Goal: Book appointment/travel/reservation

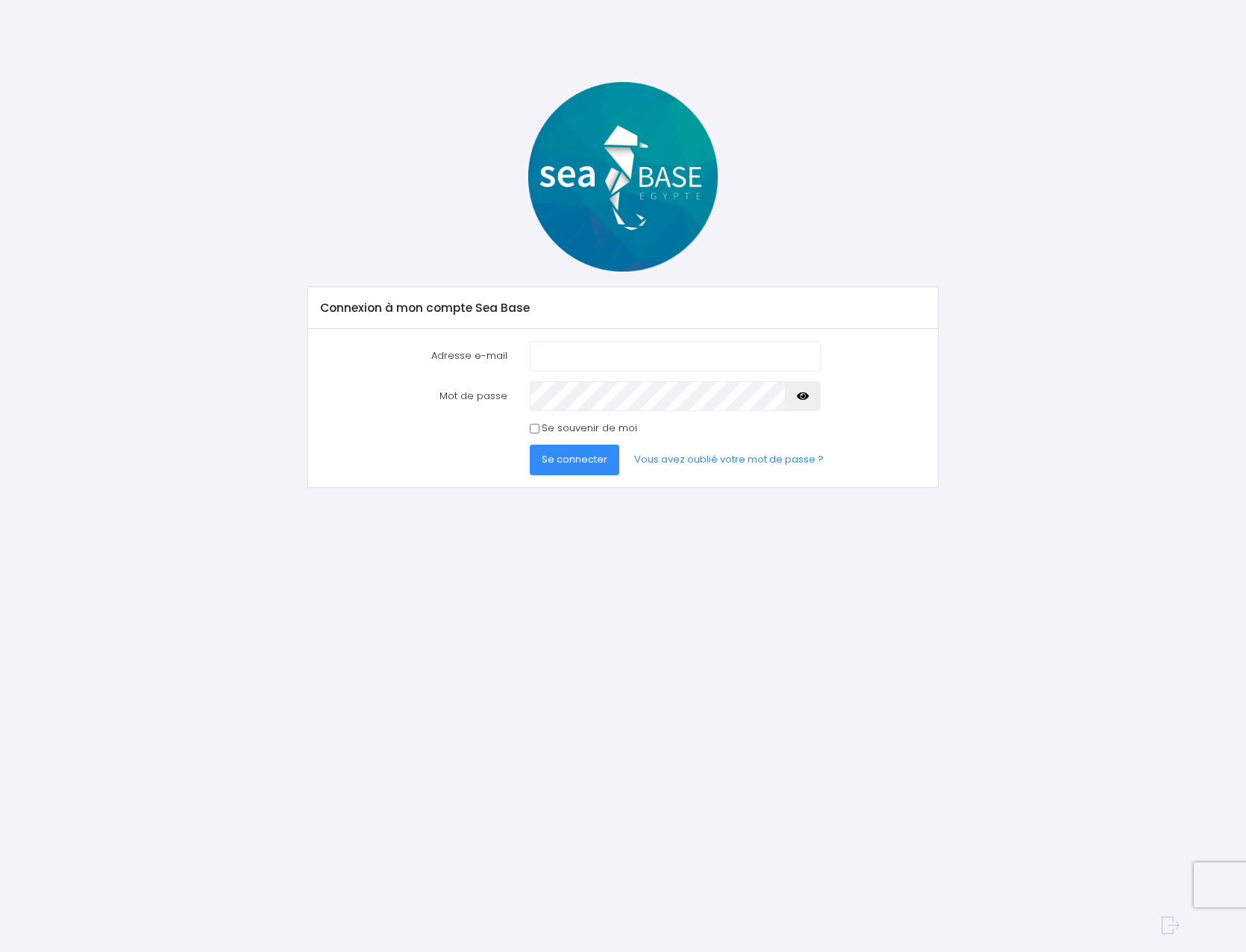
type input "joris_mueller@hotmail.com"
click at [535, 430] on input "Se souvenir de moi" at bounding box center [534, 428] width 10 height 10
checkbox input "true"
click at [568, 462] on span "Se connecter" at bounding box center [574, 459] width 65 height 14
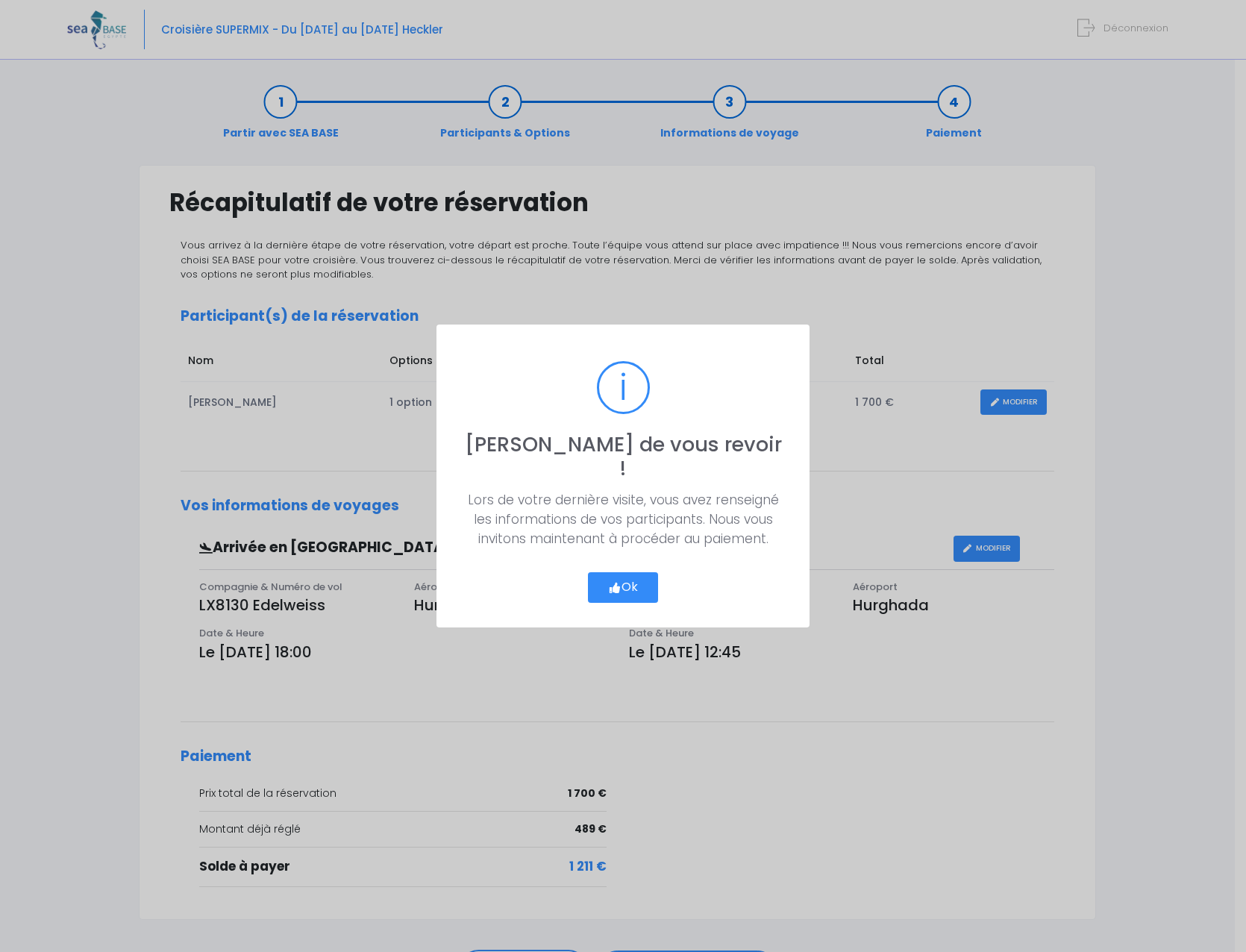
click at [630, 572] on button "Ok" at bounding box center [623, 588] width 70 height 31
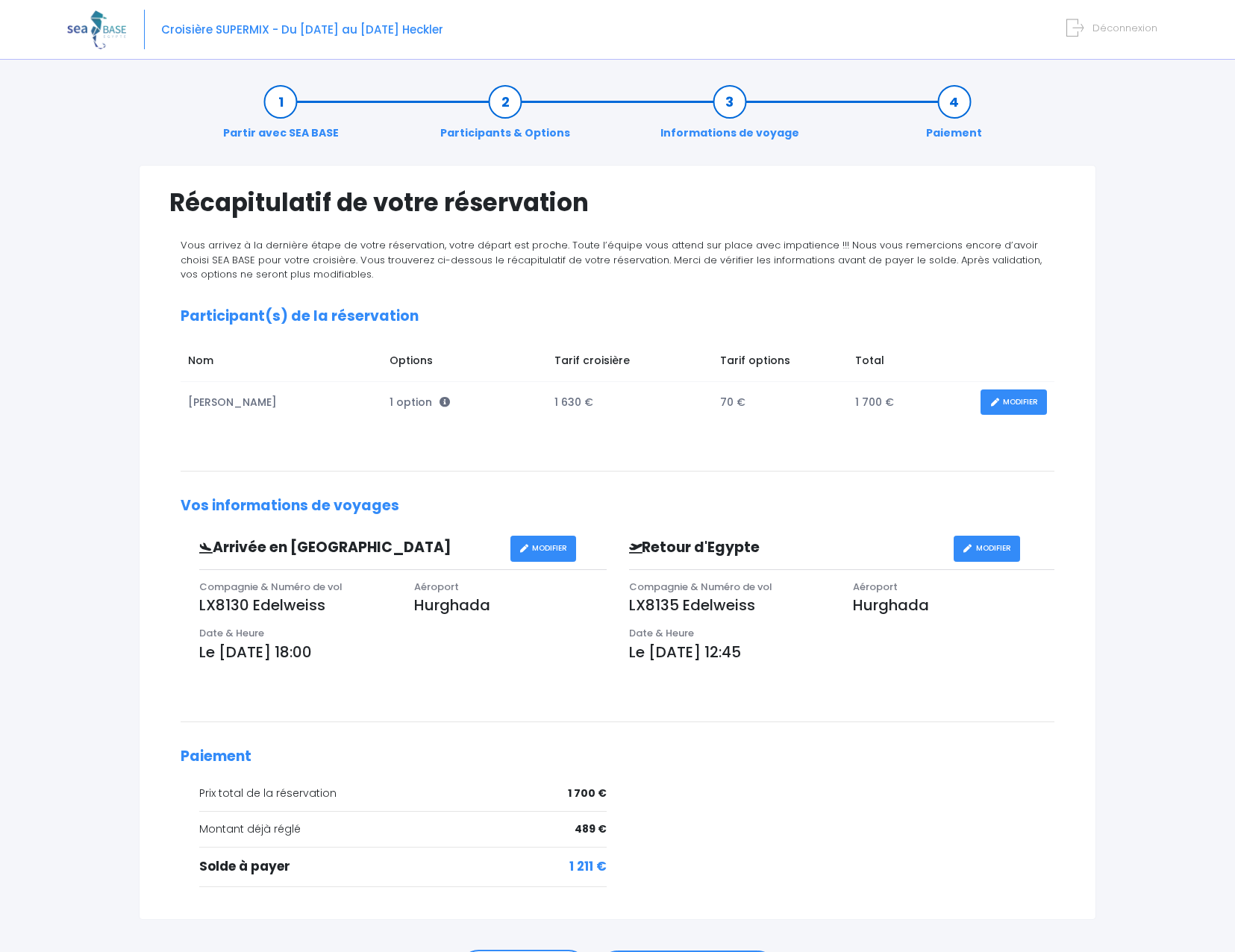
click at [1003, 399] on link "MODIFIER" at bounding box center [1014, 403] width 66 height 26
click at [1019, 397] on link "MODIFIER" at bounding box center [1014, 403] width 66 height 26
click at [1018, 401] on link "MODIFIER" at bounding box center [1014, 403] width 66 height 26
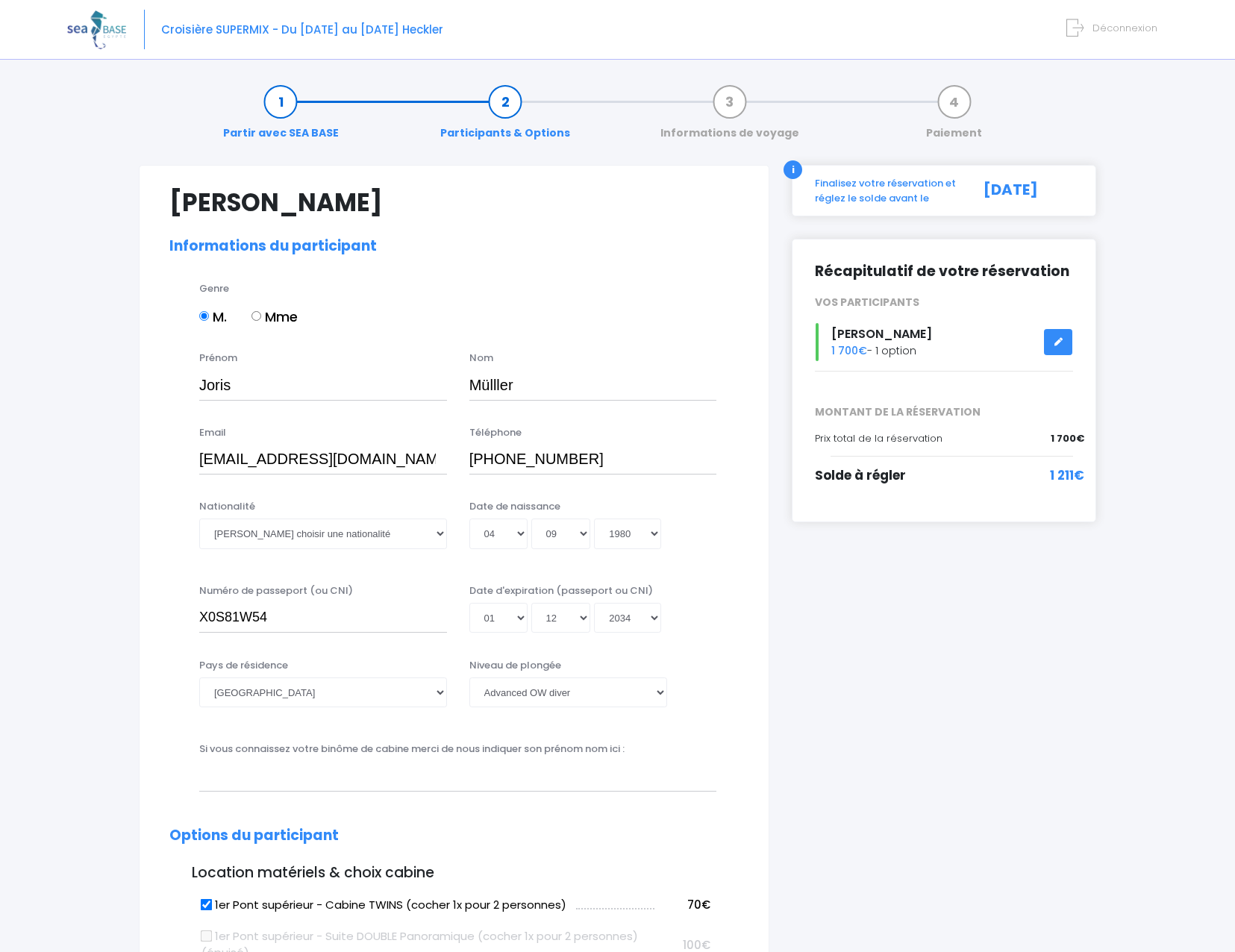
select select "Suisse"
select select "PADI Advanced OW diver"
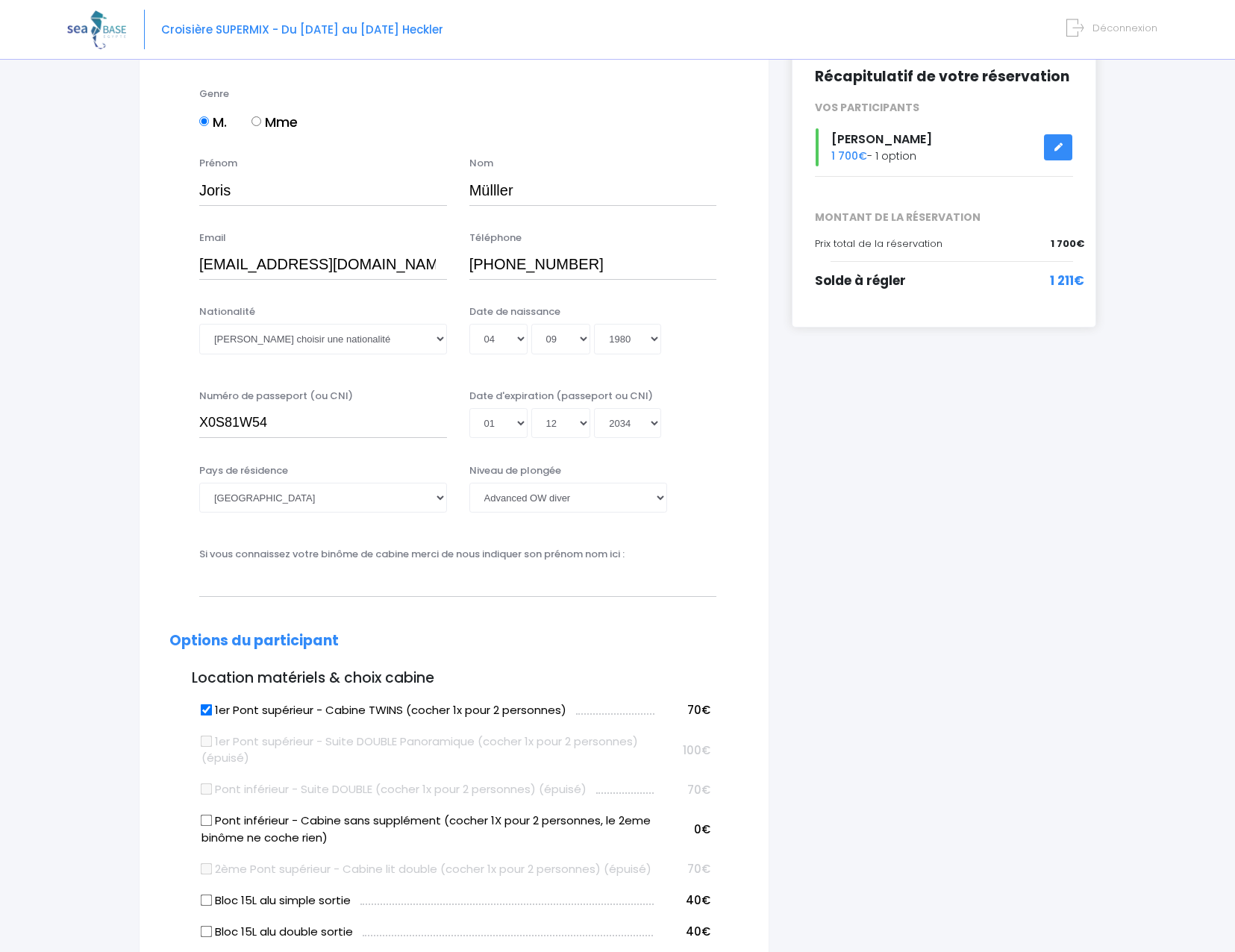
scroll to position [224, 0]
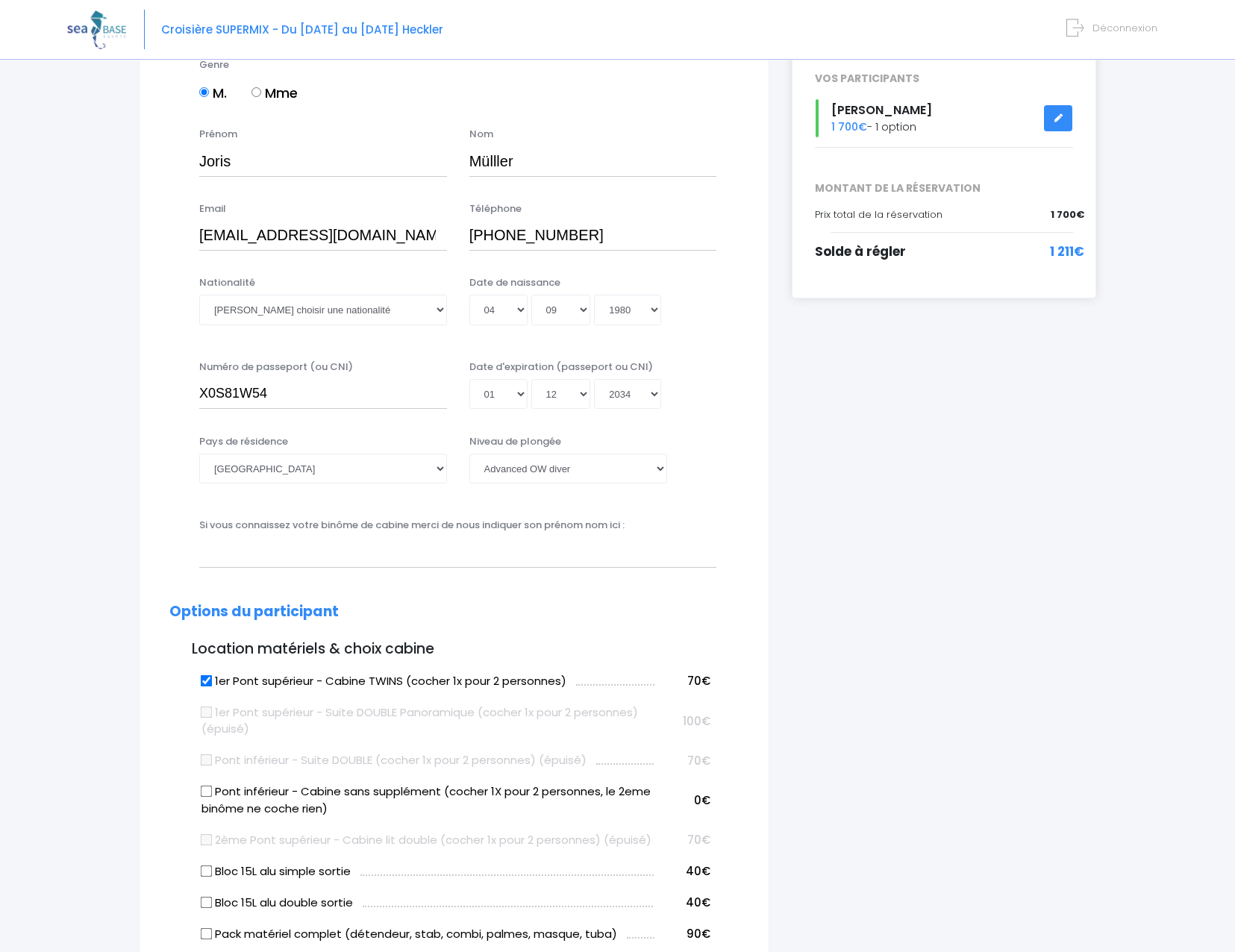
click at [207, 680] on input "1er Pont supérieur - Cabine TWINS (cocher 1x pour 2 personnes)" at bounding box center [207, 680] width 12 height 12
checkbox input "false"
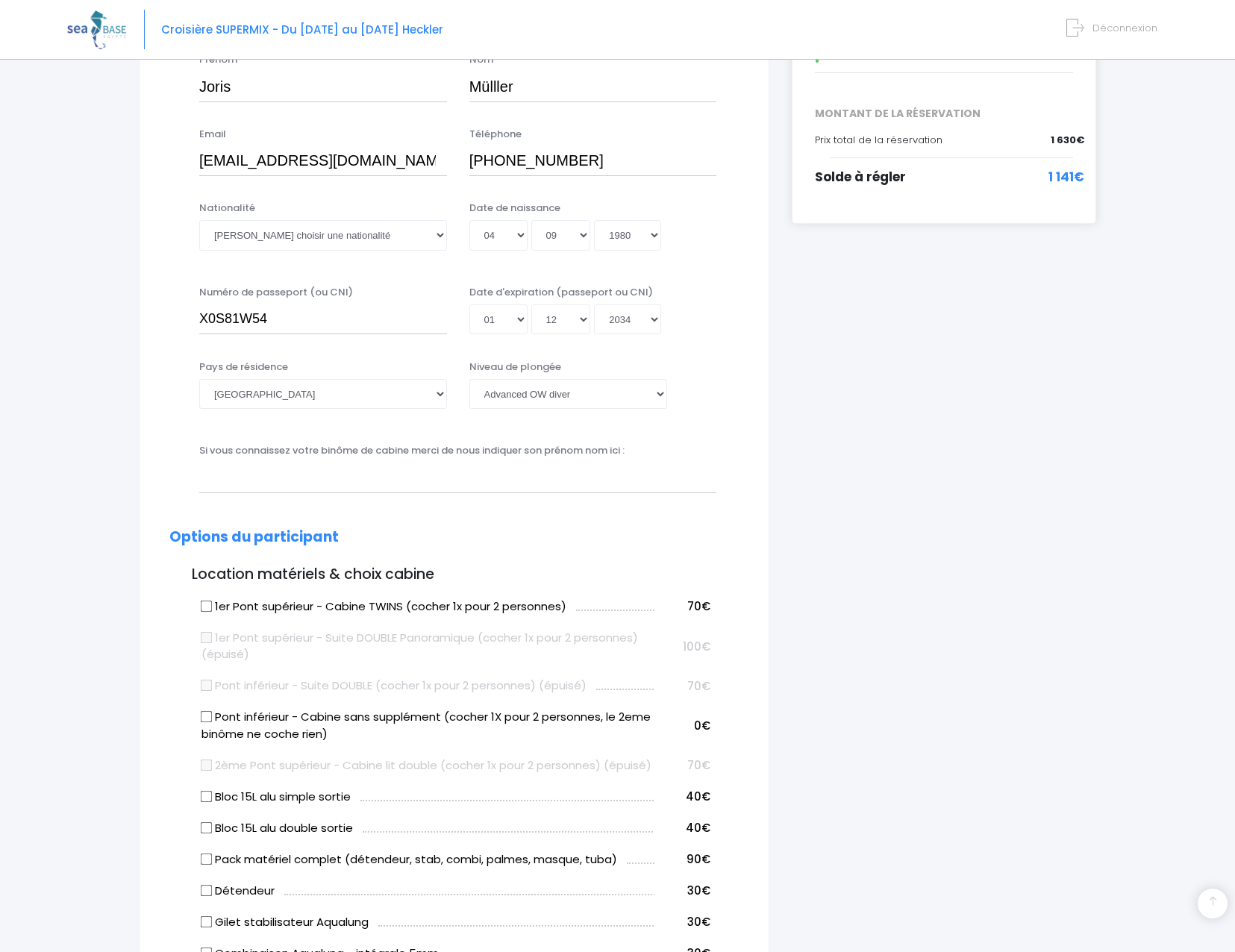
click at [213, 718] on label "Pont inférieur - Cabine sans supplément (cocher 1X pour 2 personnes, le 2eme bi…" at bounding box center [428, 726] width 453 height 33
click at [213, 718] on input "Pont inférieur - Cabine sans supplément (cocher 1X pour 2 personnes, le 2eme bi…" at bounding box center [207, 717] width 12 height 12
checkbox input "true"
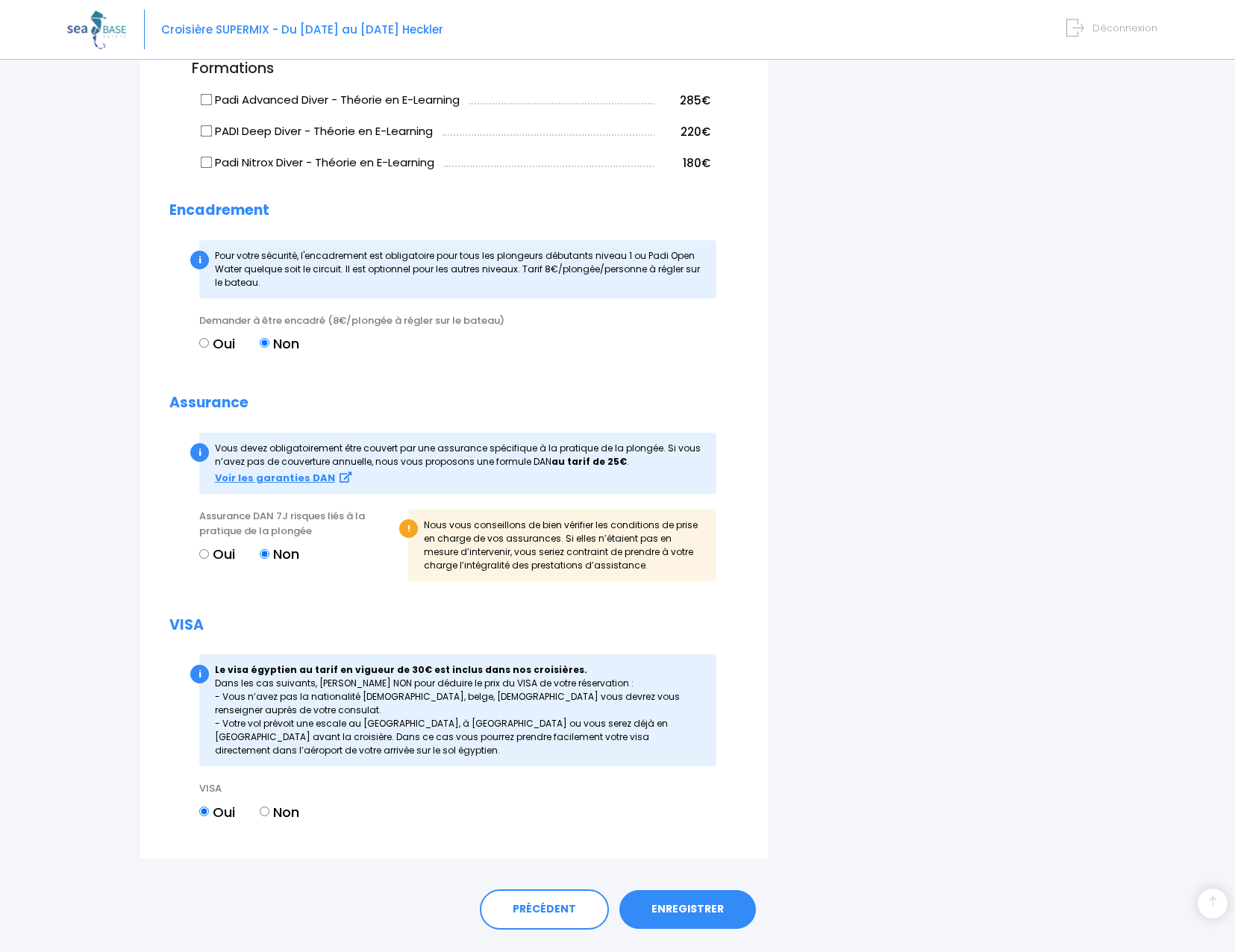
scroll to position [1379, 0]
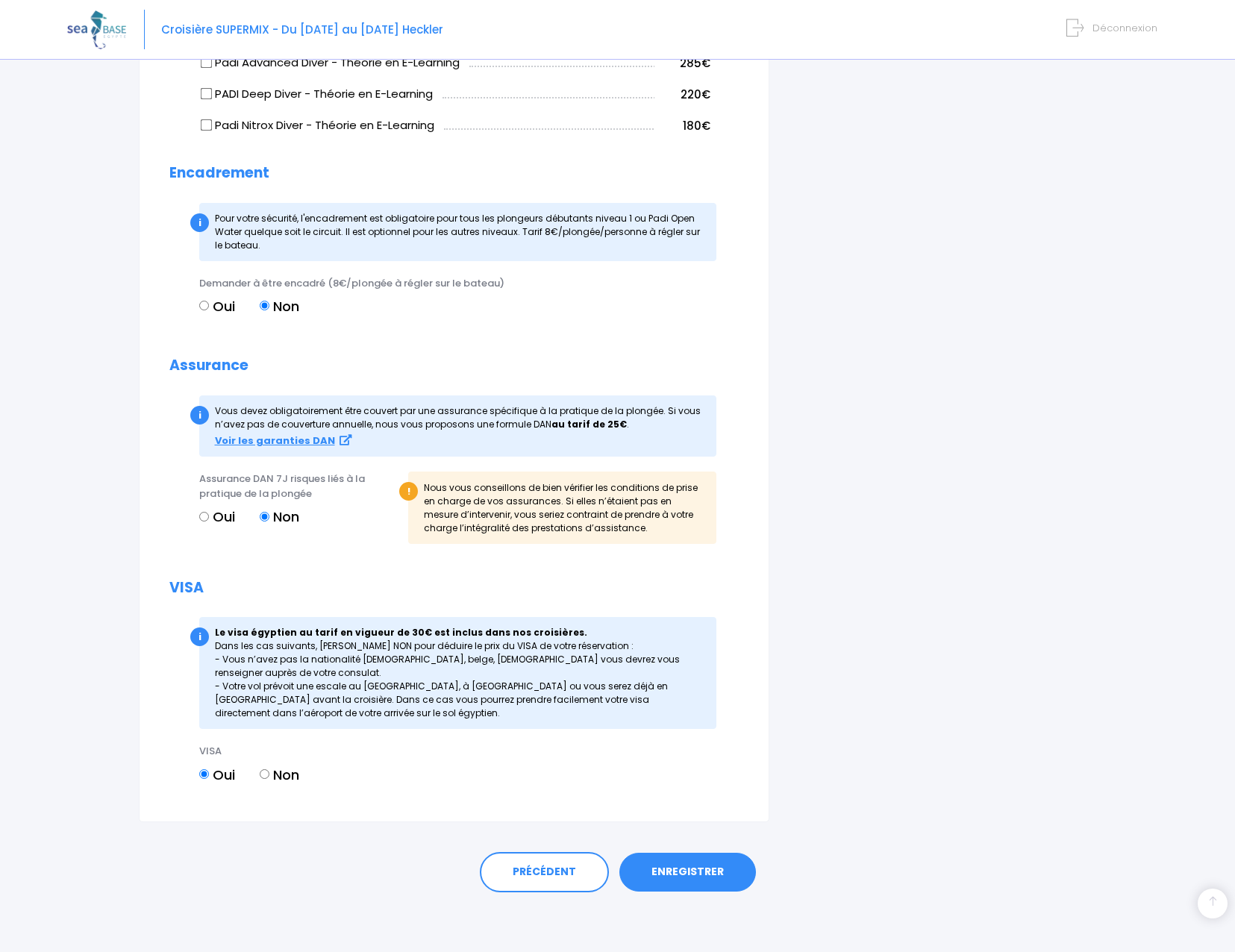
click at [690, 873] on link "ENREGISTRER" at bounding box center [687, 873] width 136 height 38
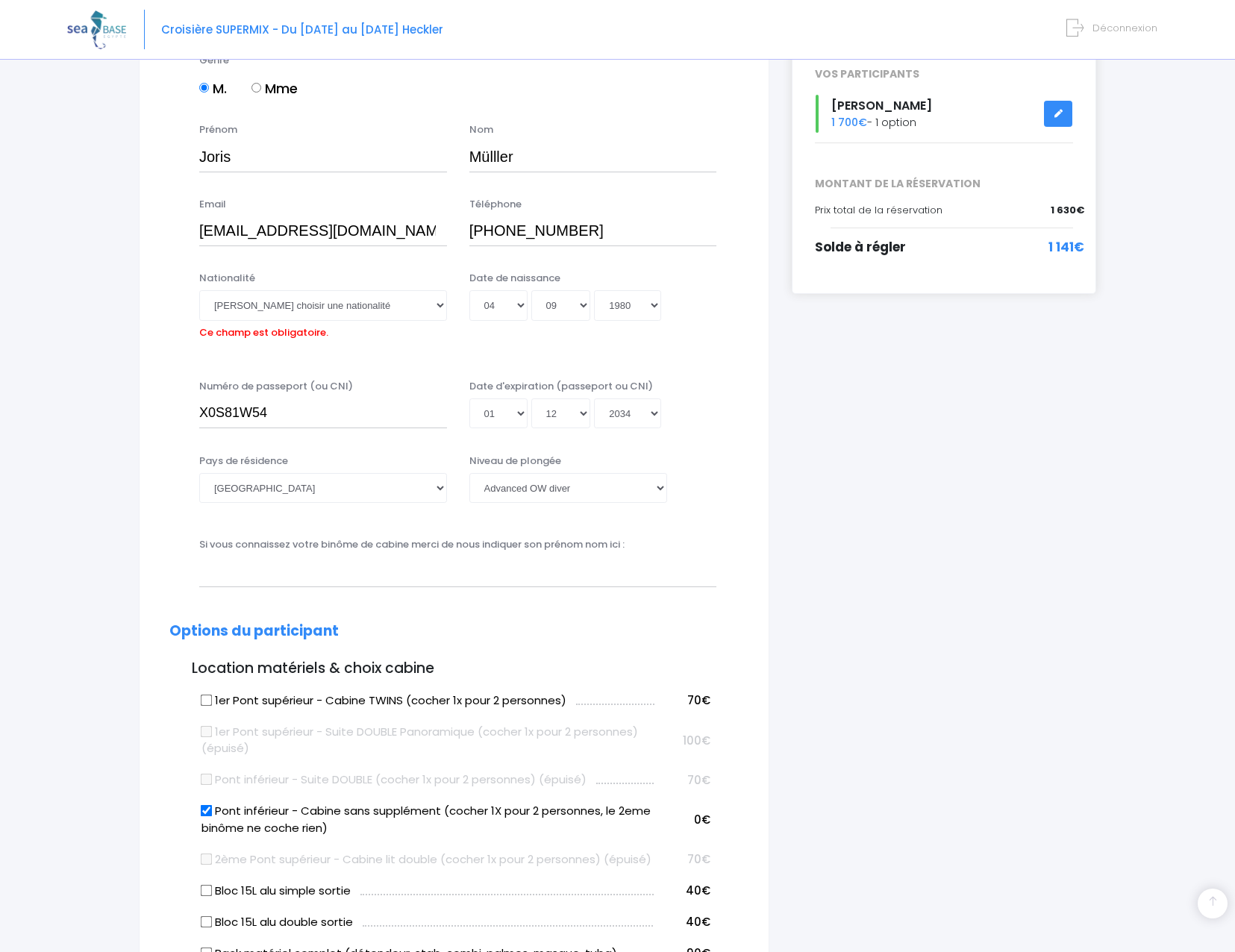
scroll to position [220, 0]
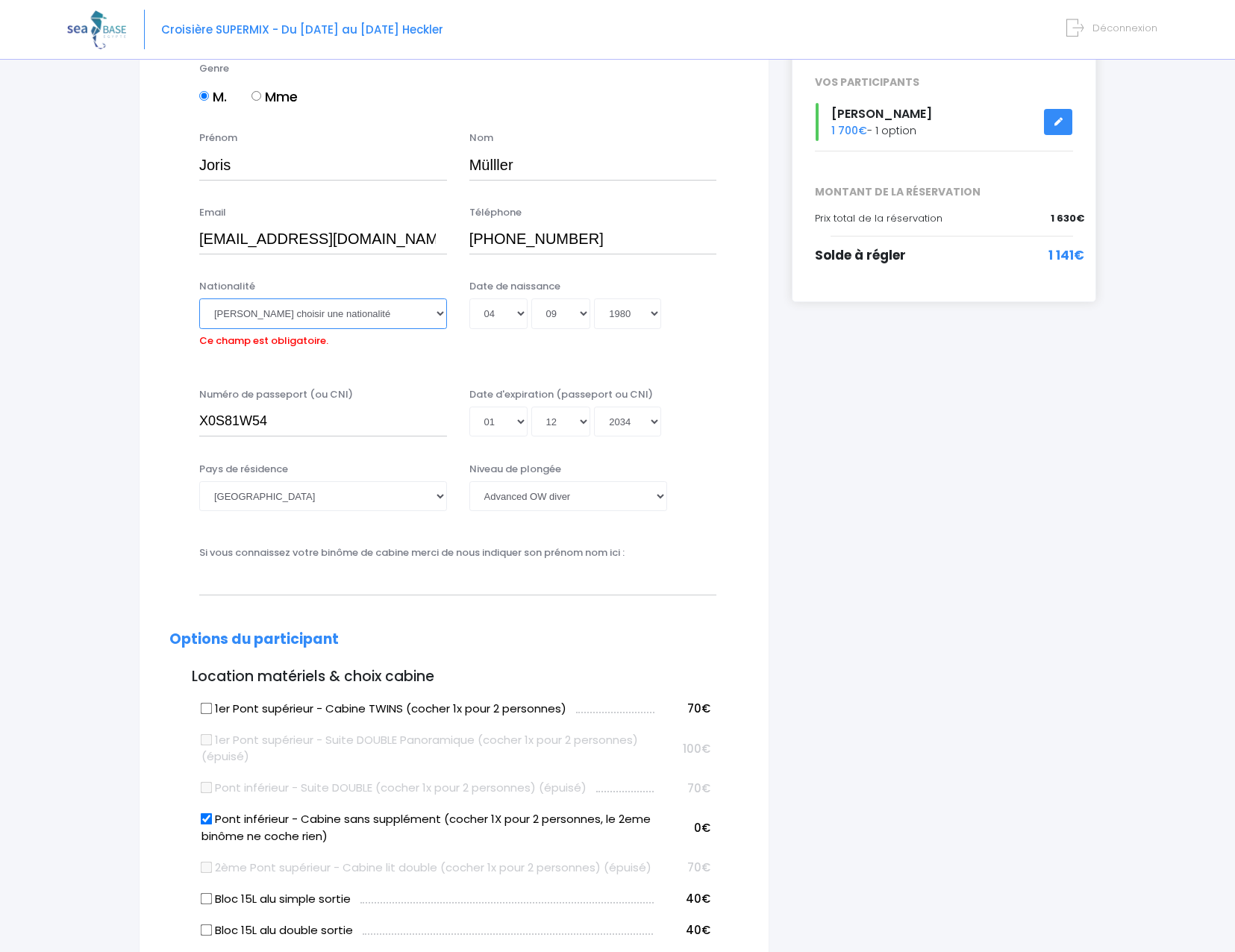
click at [259, 307] on select "Veuillez choisir une nationalité Afghane Albanaise Algerienne Allemande America…" at bounding box center [323, 314] width 248 height 30
select select "Suisse"
click at [199, 299] on select "Veuillez choisir une nationalité Afghane Albanaise Algerienne Allemande America…" at bounding box center [323, 314] width 248 height 30
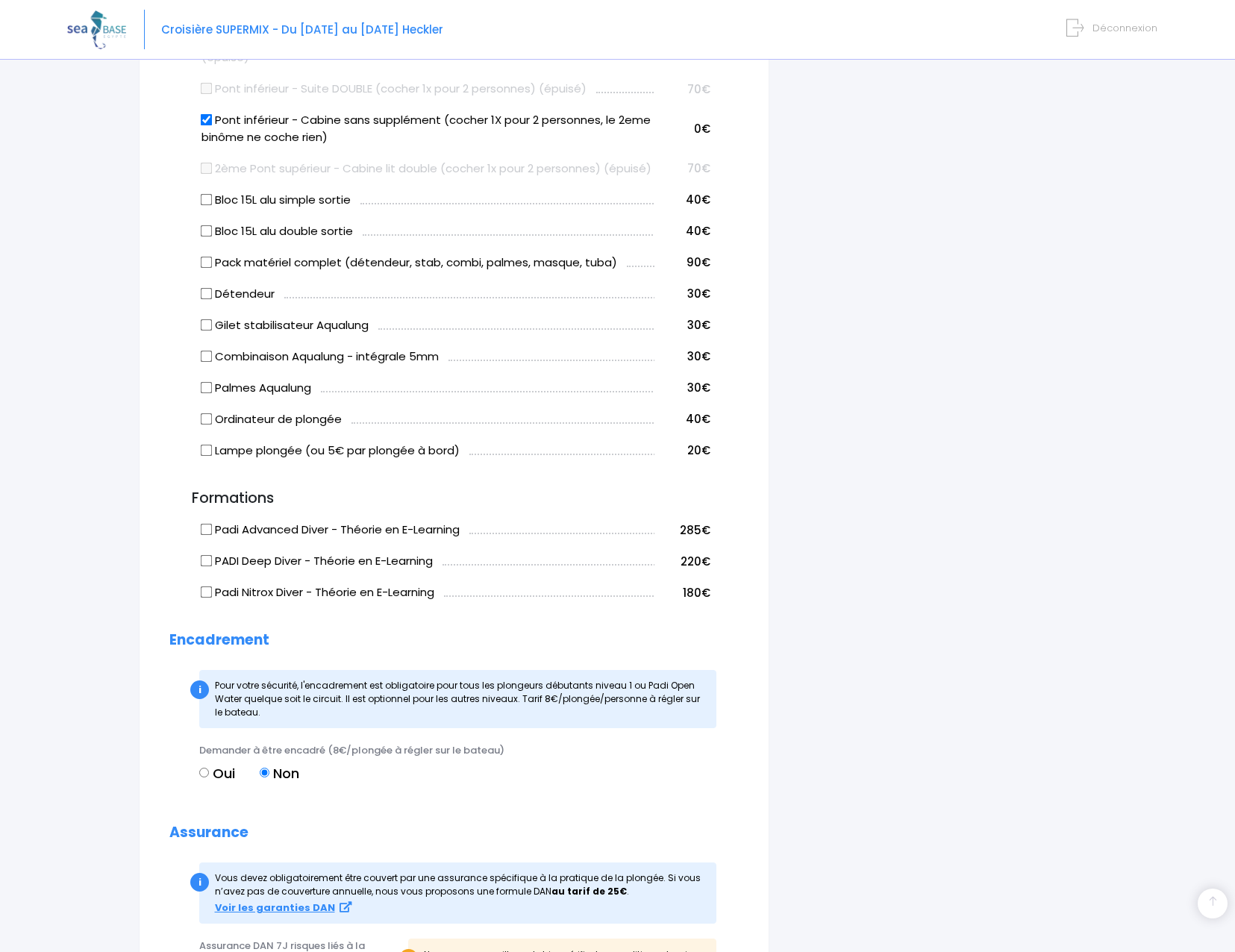
scroll to position [1379, 0]
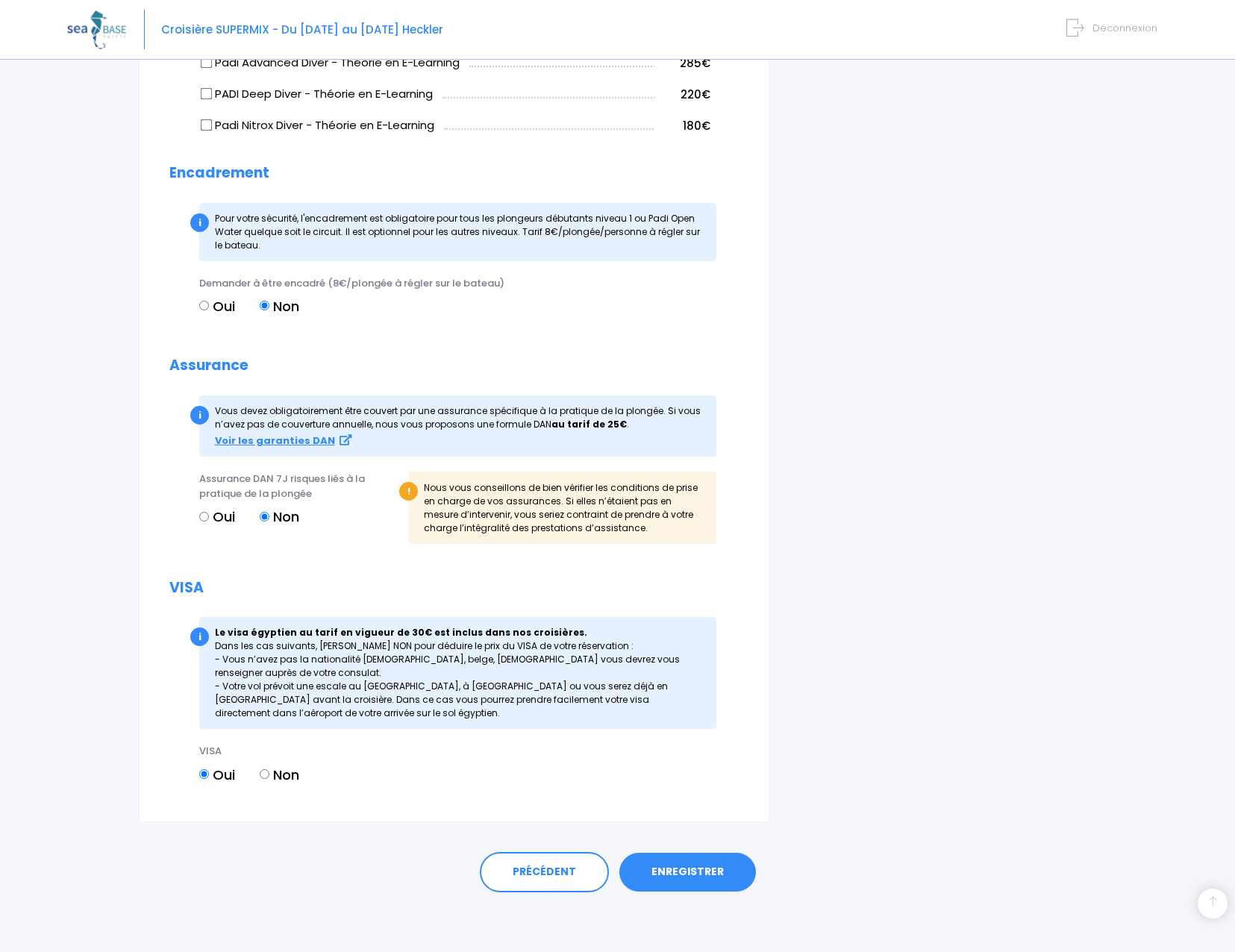
click at [684, 877] on link "ENREGISTRER" at bounding box center [687, 873] width 136 height 38
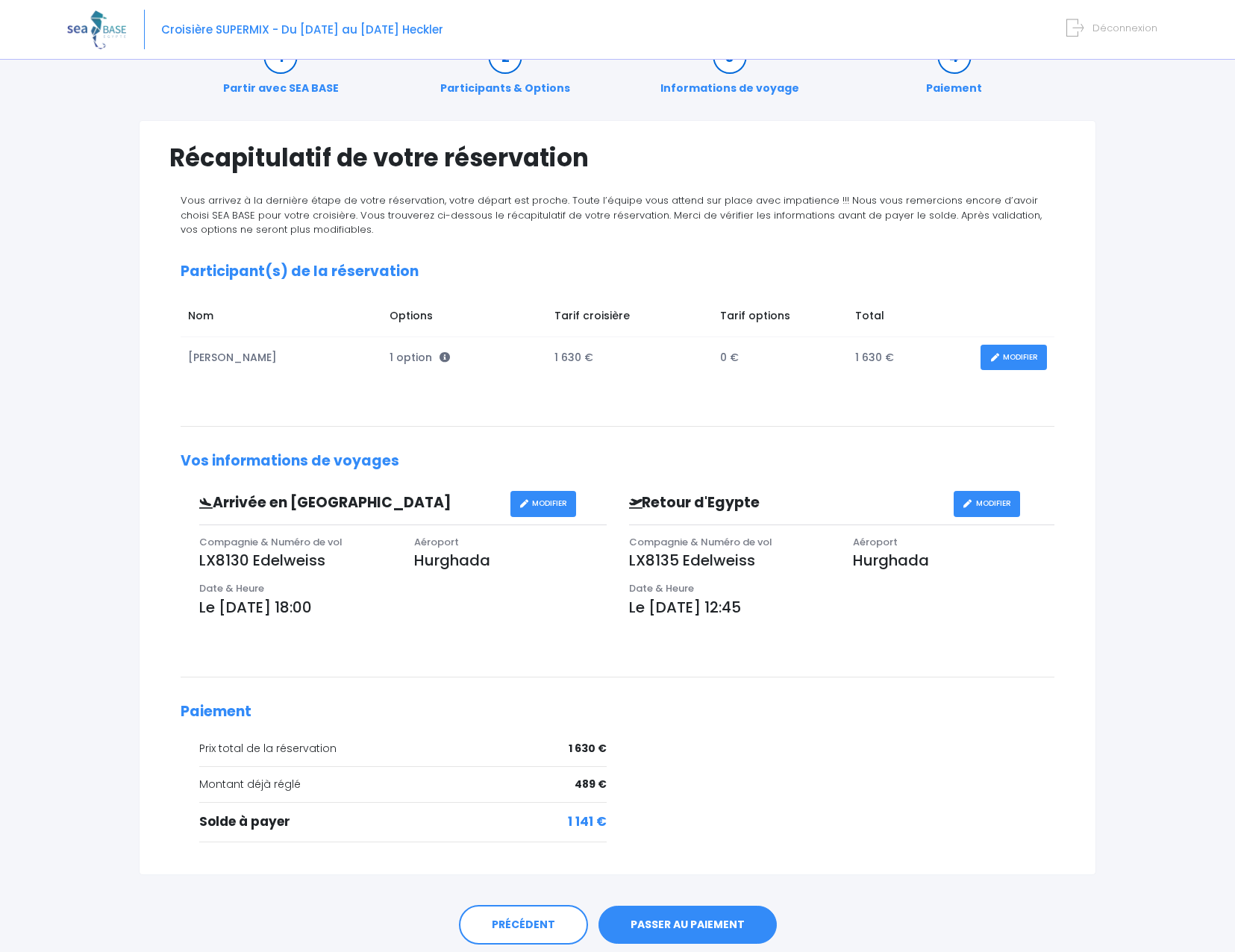
scroll to position [97, 0]
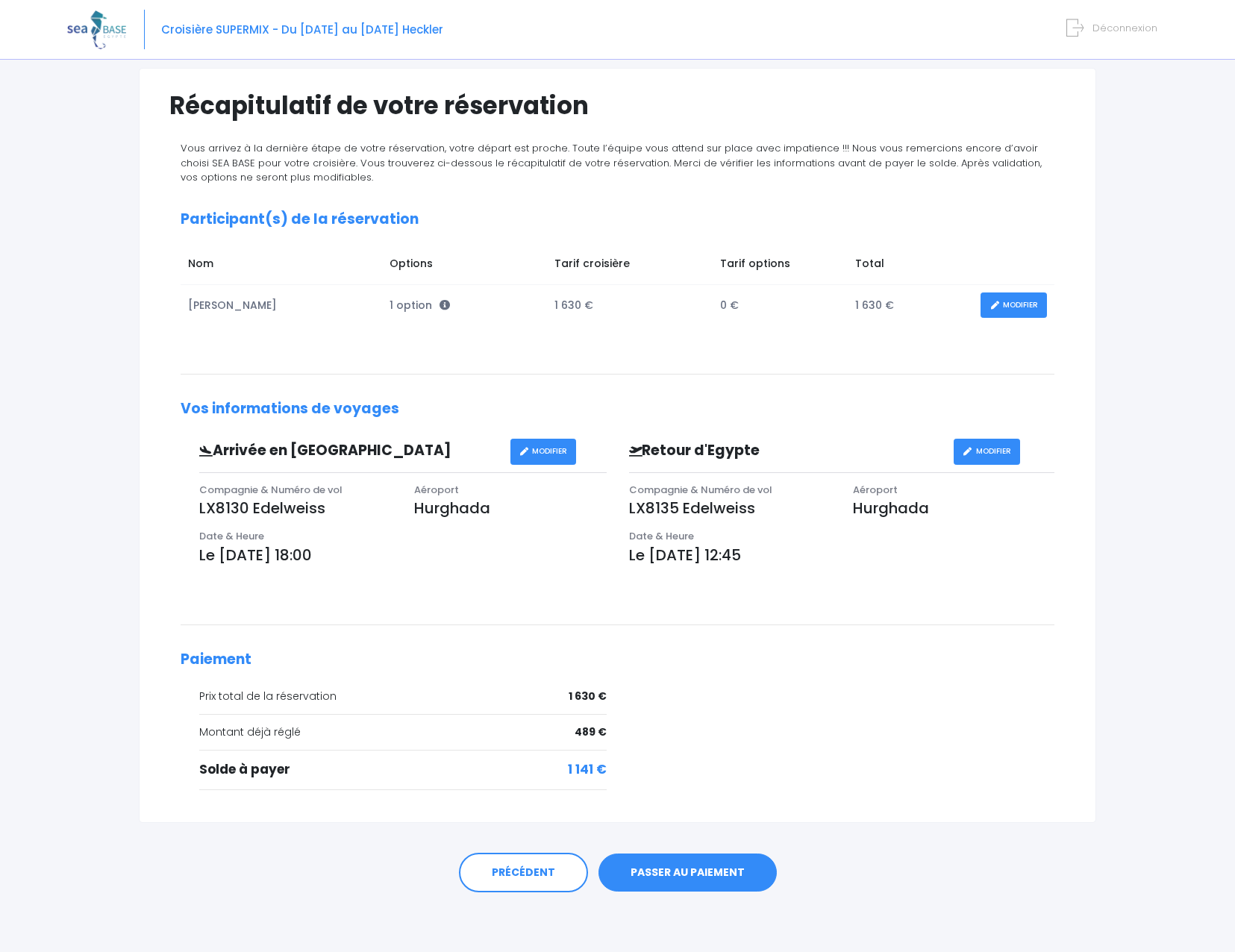
click at [679, 870] on link "PASSER AU PAIEMENT" at bounding box center [687, 873] width 178 height 38
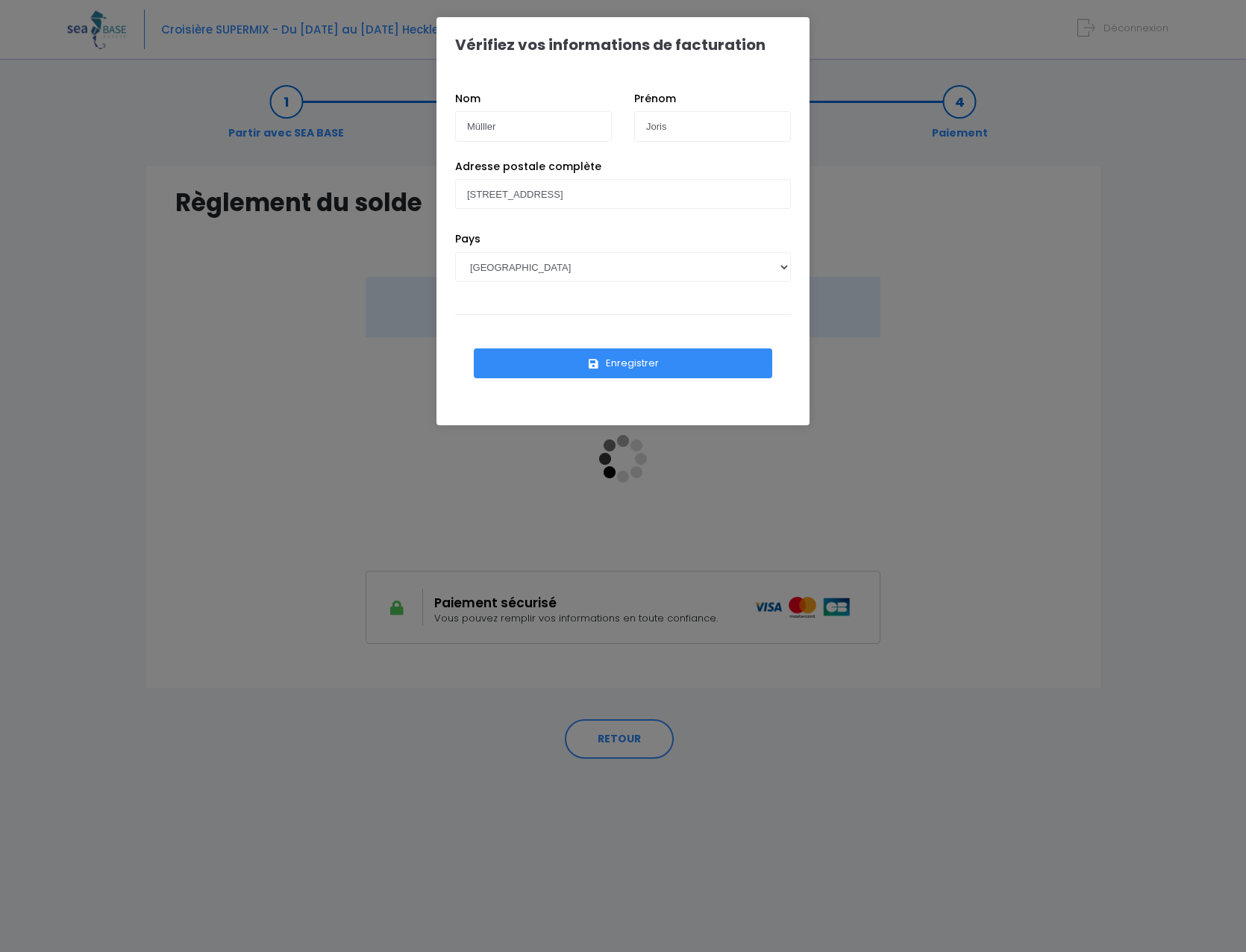
click at [623, 362] on button "Enregistrer" at bounding box center [623, 363] width 299 height 30
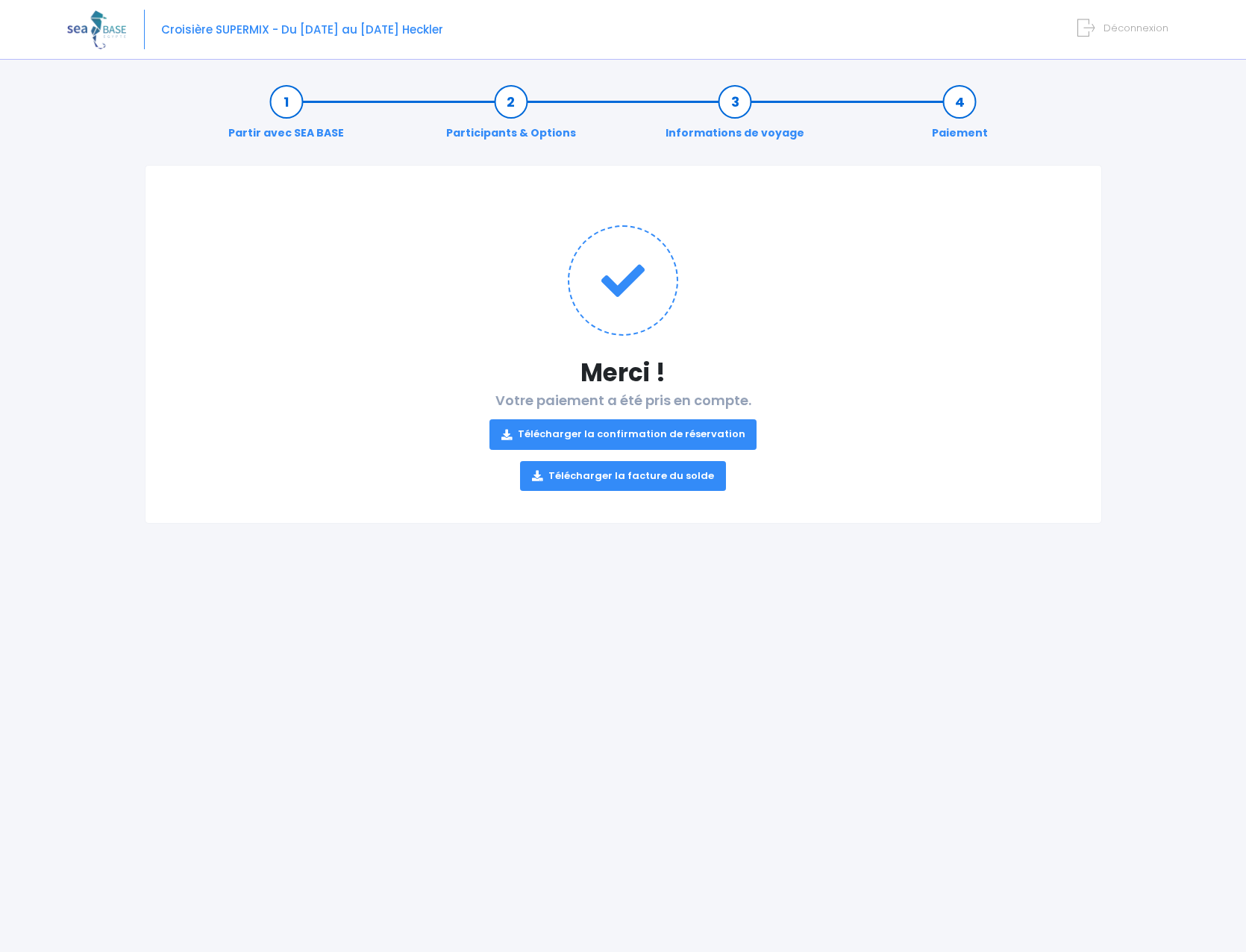
click at [601, 479] on link "Télécharger la facture du solde" at bounding box center [623, 476] width 206 height 30
click at [590, 425] on link "Télécharger la confirmation de réservation" at bounding box center [623, 434] width 268 height 30
